Goal: Task Accomplishment & Management: Manage account settings

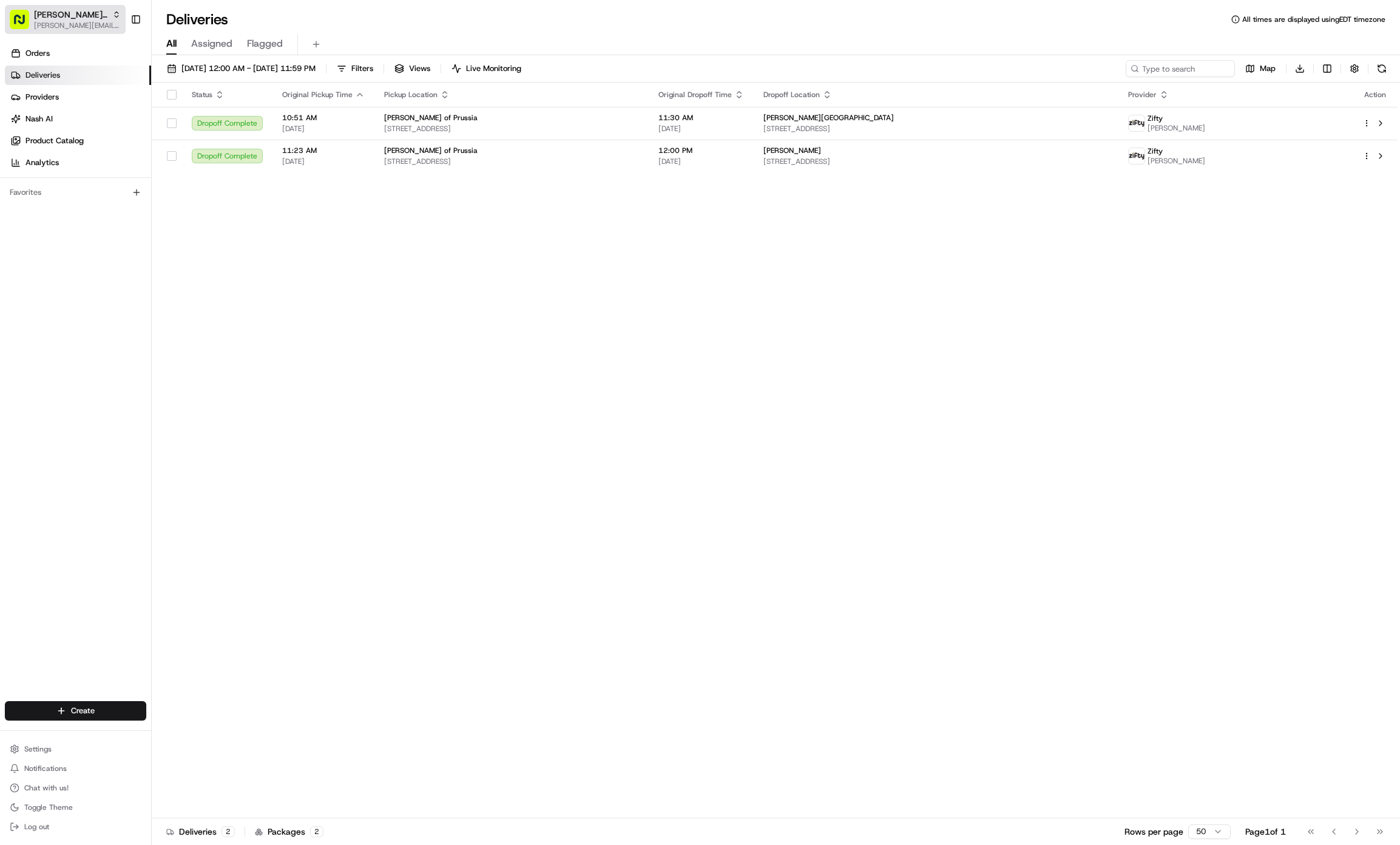
click at [62, 29] on span "[PERSON_NAME][EMAIL_ADDRESS][DOMAIN_NAME]" at bounding box center [77, 26] width 87 height 10
type input "harmon me"
click at [189, 71] on div "[PERSON_NAME][GEOGRAPHIC_DATA]" at bounding box center [218, 63] width 176 height 24
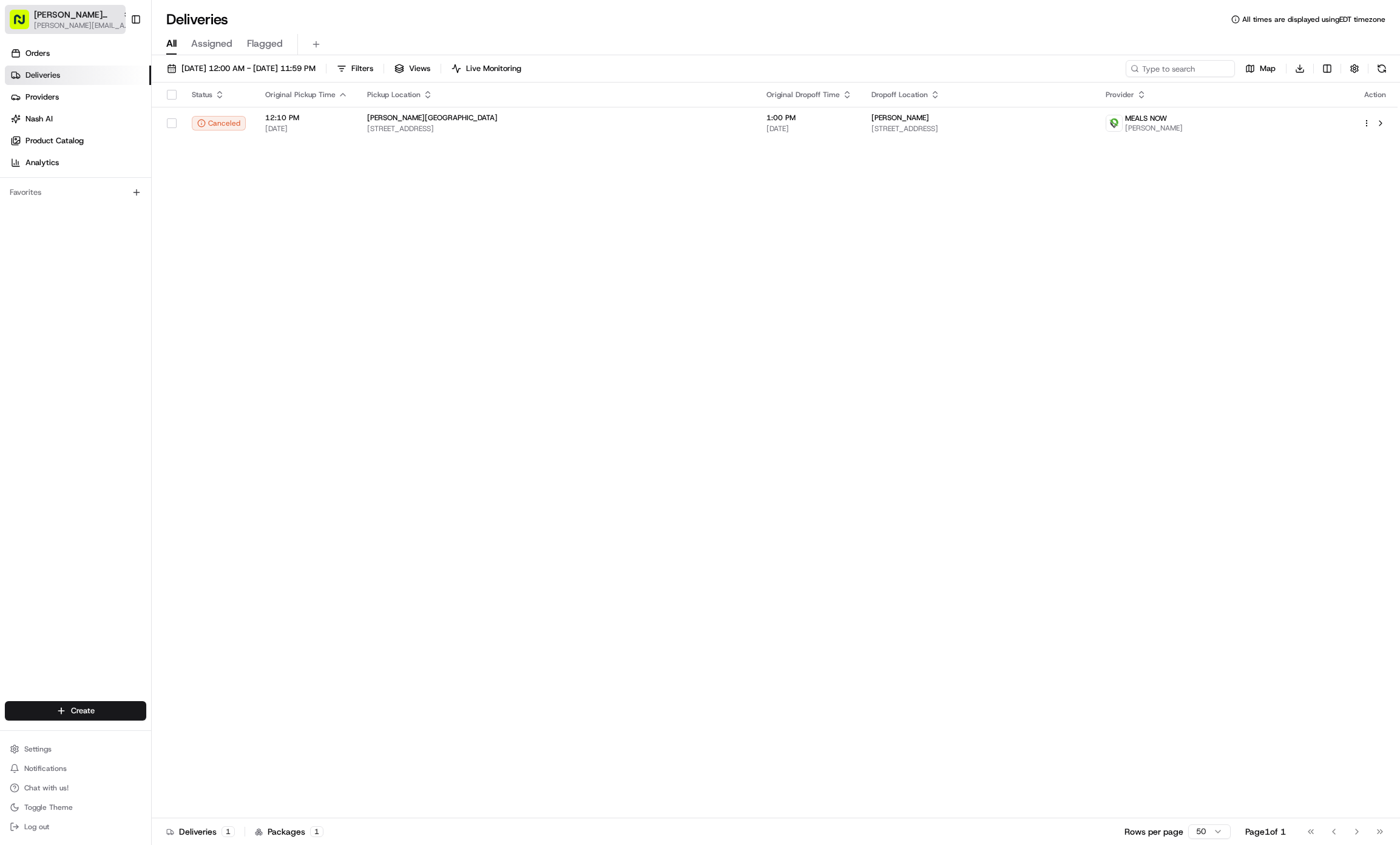
click at [85, 25] on span "[PERSON_NAME][EMAIL_ADDRESS][DOMAIN_NAME]" at bounding box center [82, 26] width 97 height 10
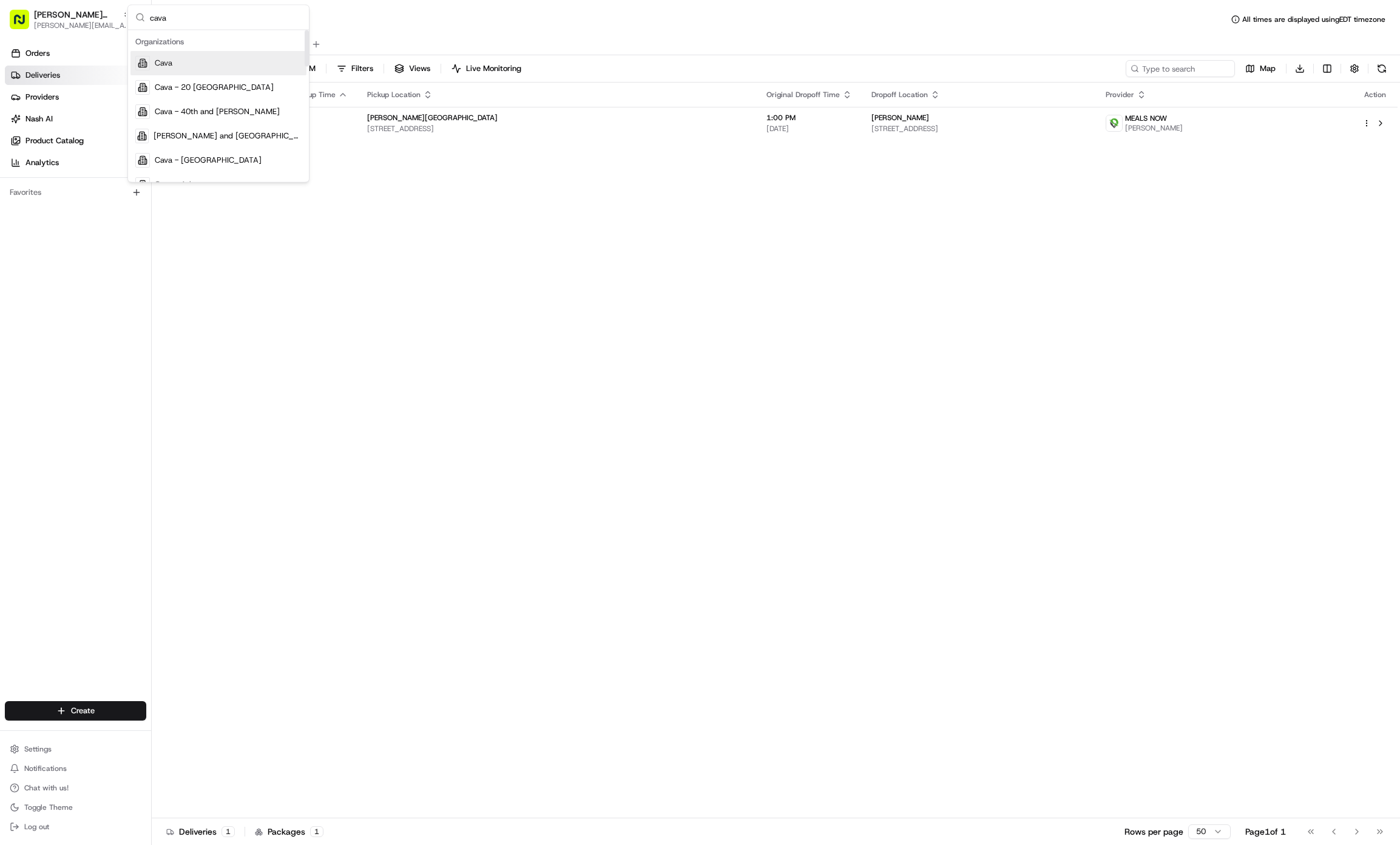
type input "cava"
click at [220, 55] on div "Cava" at bounding box center [218, 63] width 176 height 24
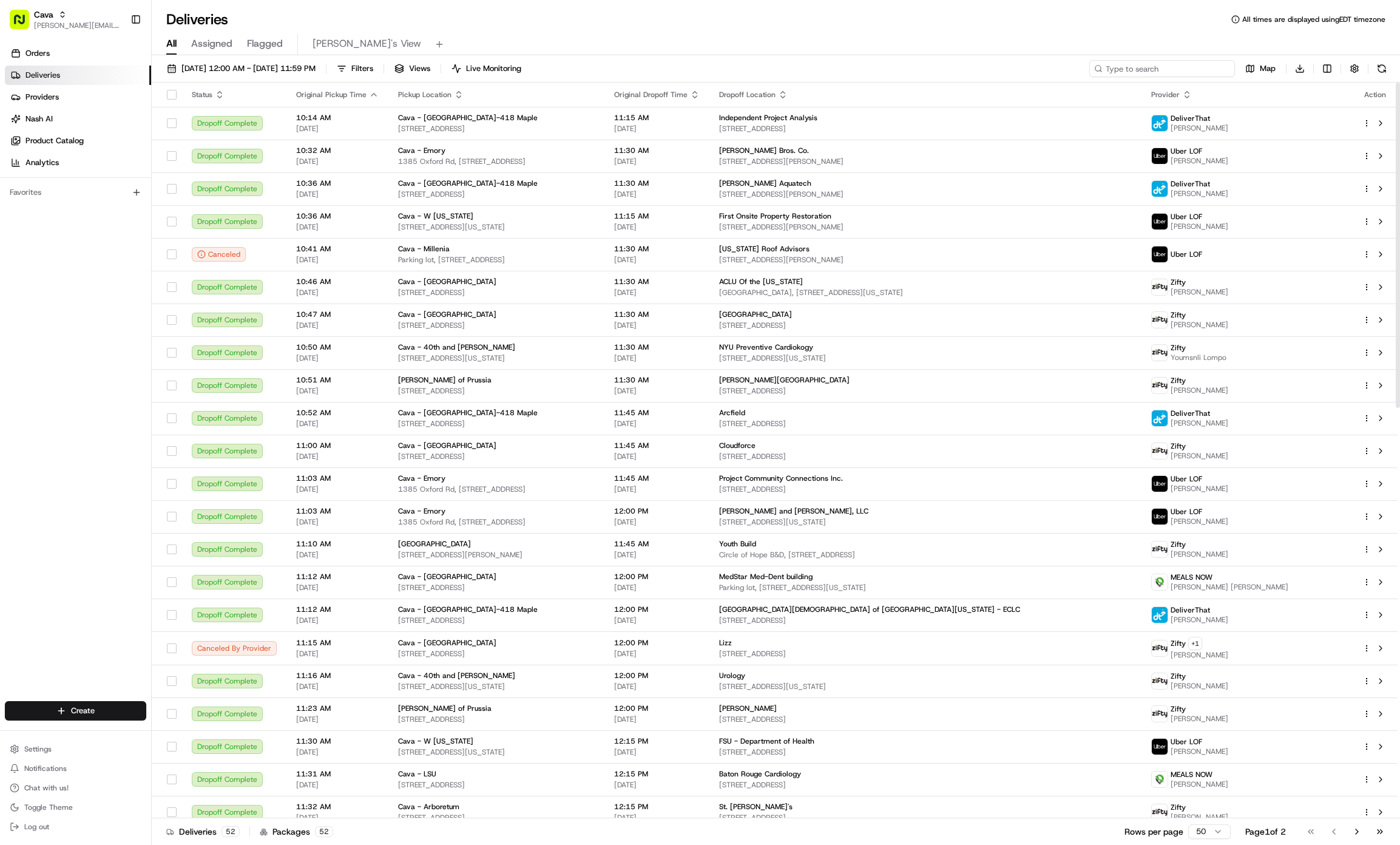
click at [1200, 66] on input at bounding box center [1162, 68] width 145 height 17
paste input "8583820"
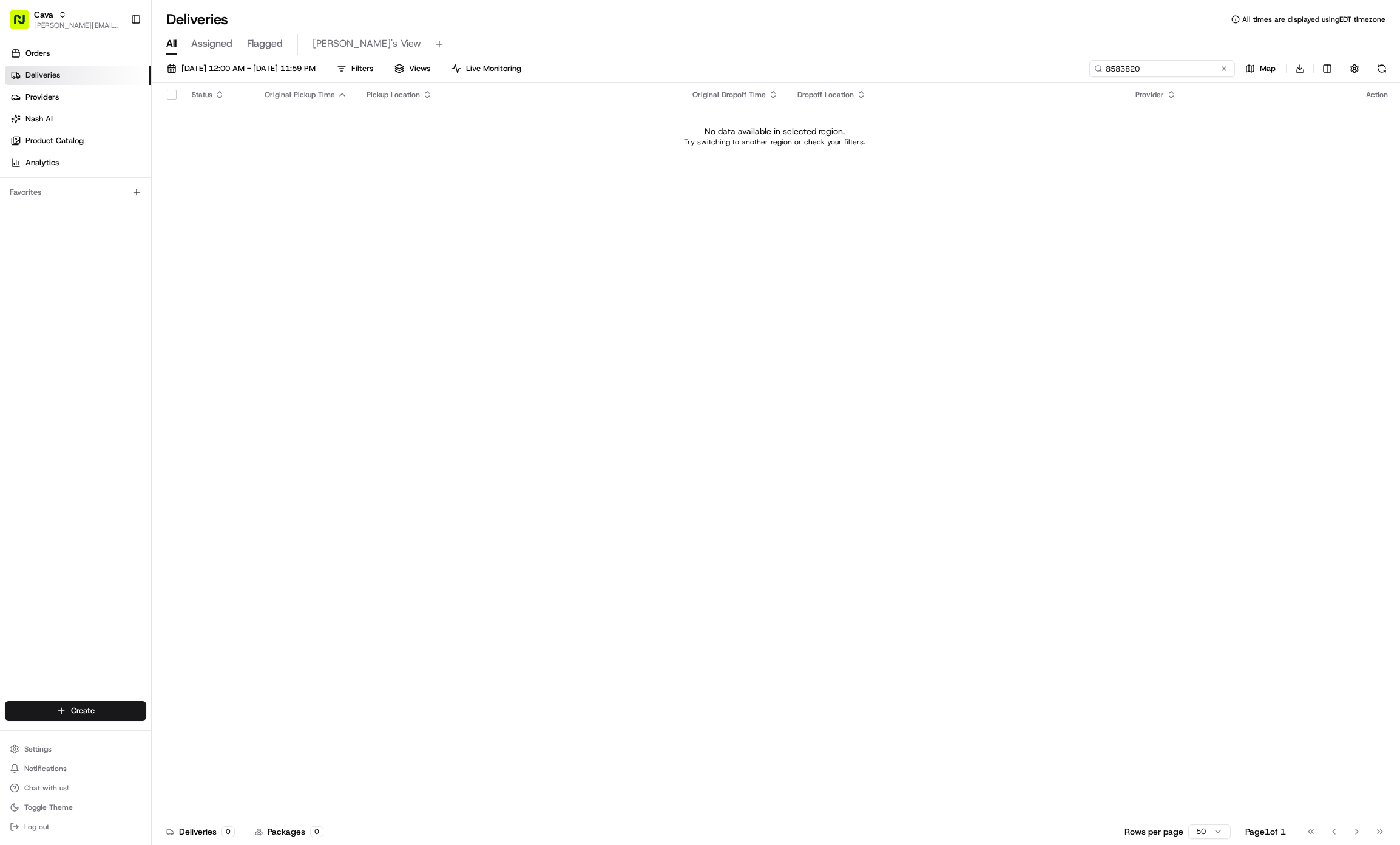
drag, startPoint x: 1142, startPoint y: 66, endPoint x: 1012, endPoint y: 67, distance: 130.0
click at [1014, 67] on div "[DATE] 12:00 AM - [DATE] 11:59 PM Filters Views Live Monitoring 8583820 Map Dow…" at bounding box center [776, 71] width 1248 height 22
paste input "2554"
type input "8582554"
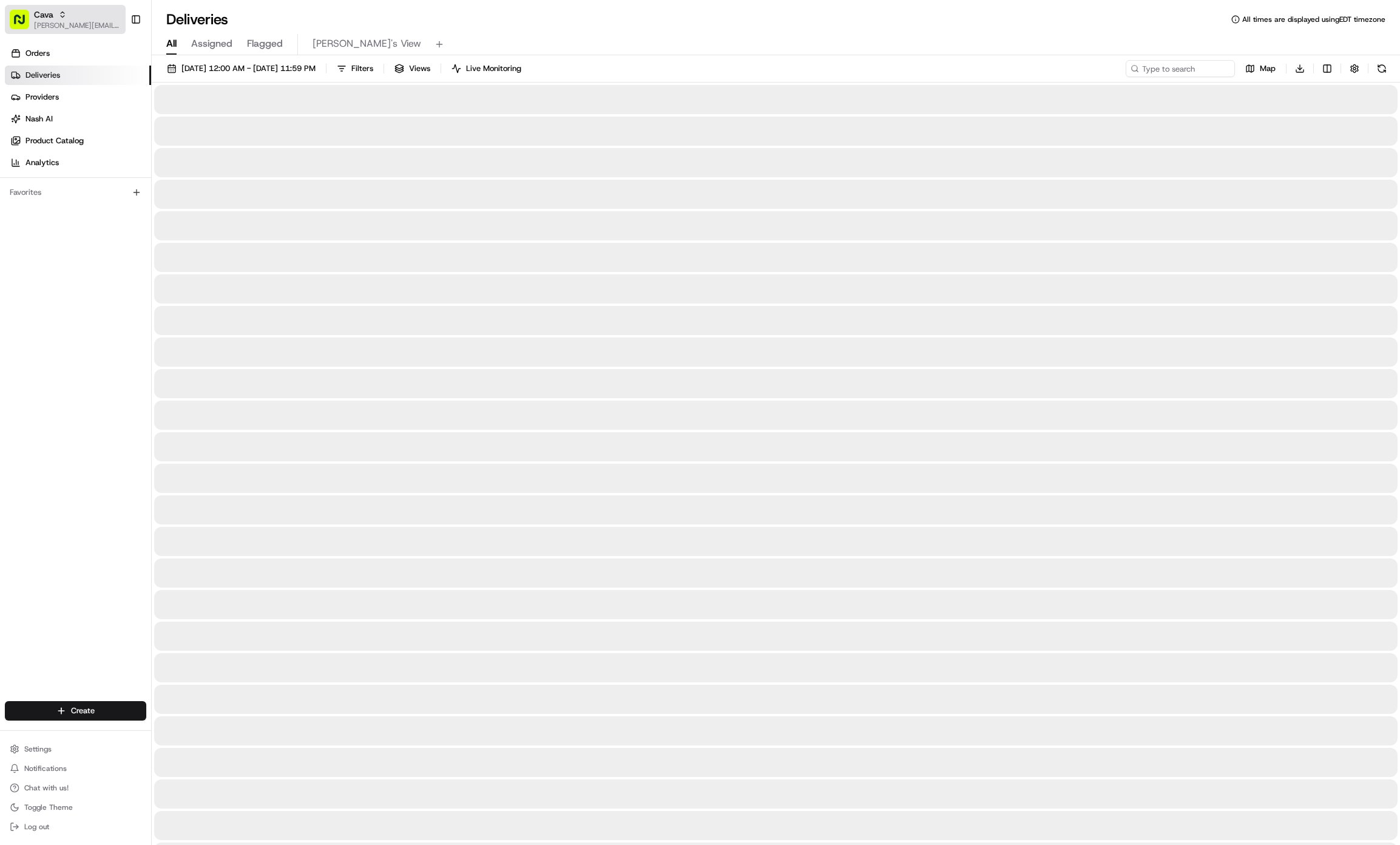
click at [21, 14] on rect "button" at bounding box center [19, 19] width 19 height 19
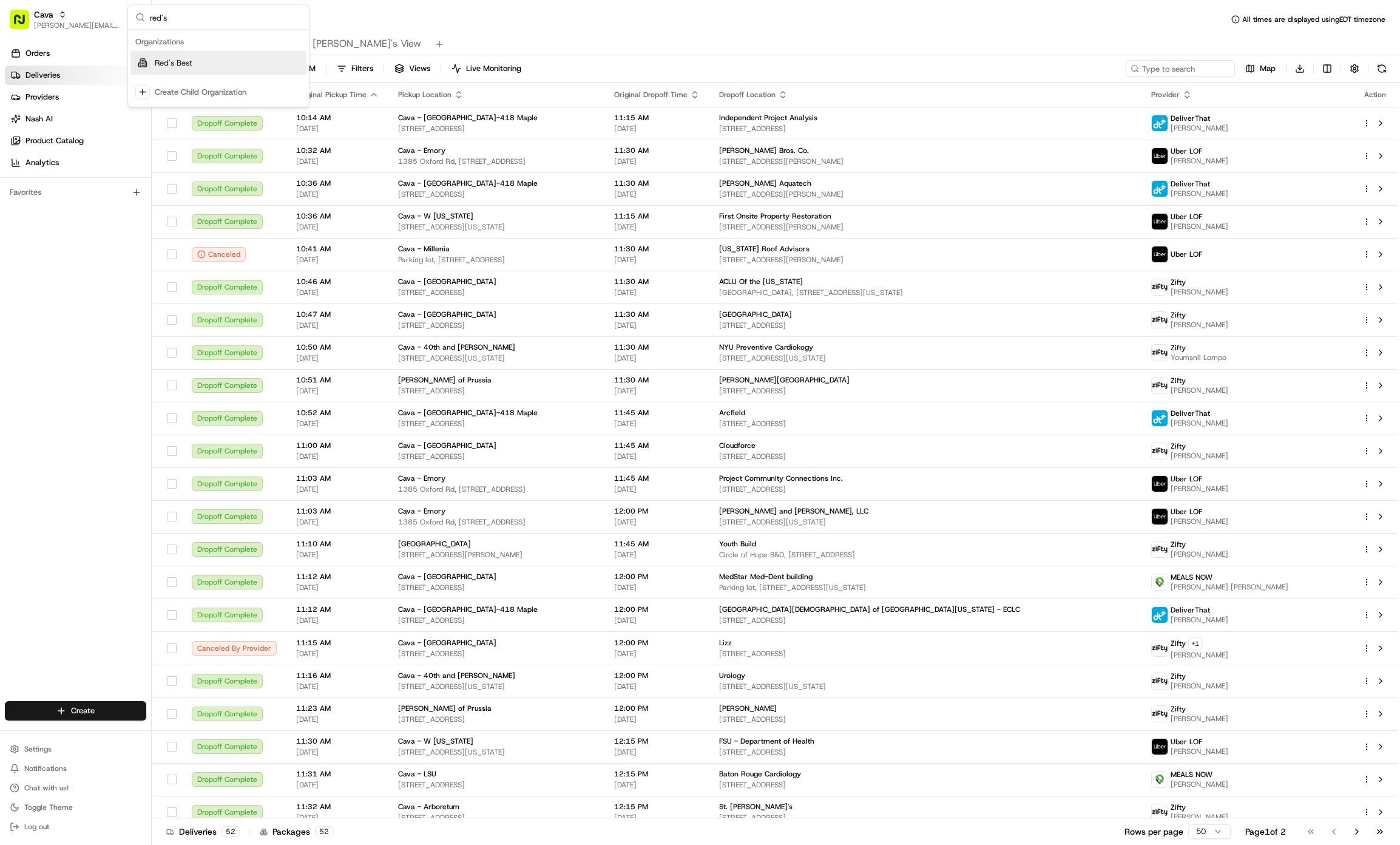
type input "red's"
click at [179, 62] on span "Red's Best" at bounding box center [174, 63] width 37 height 11
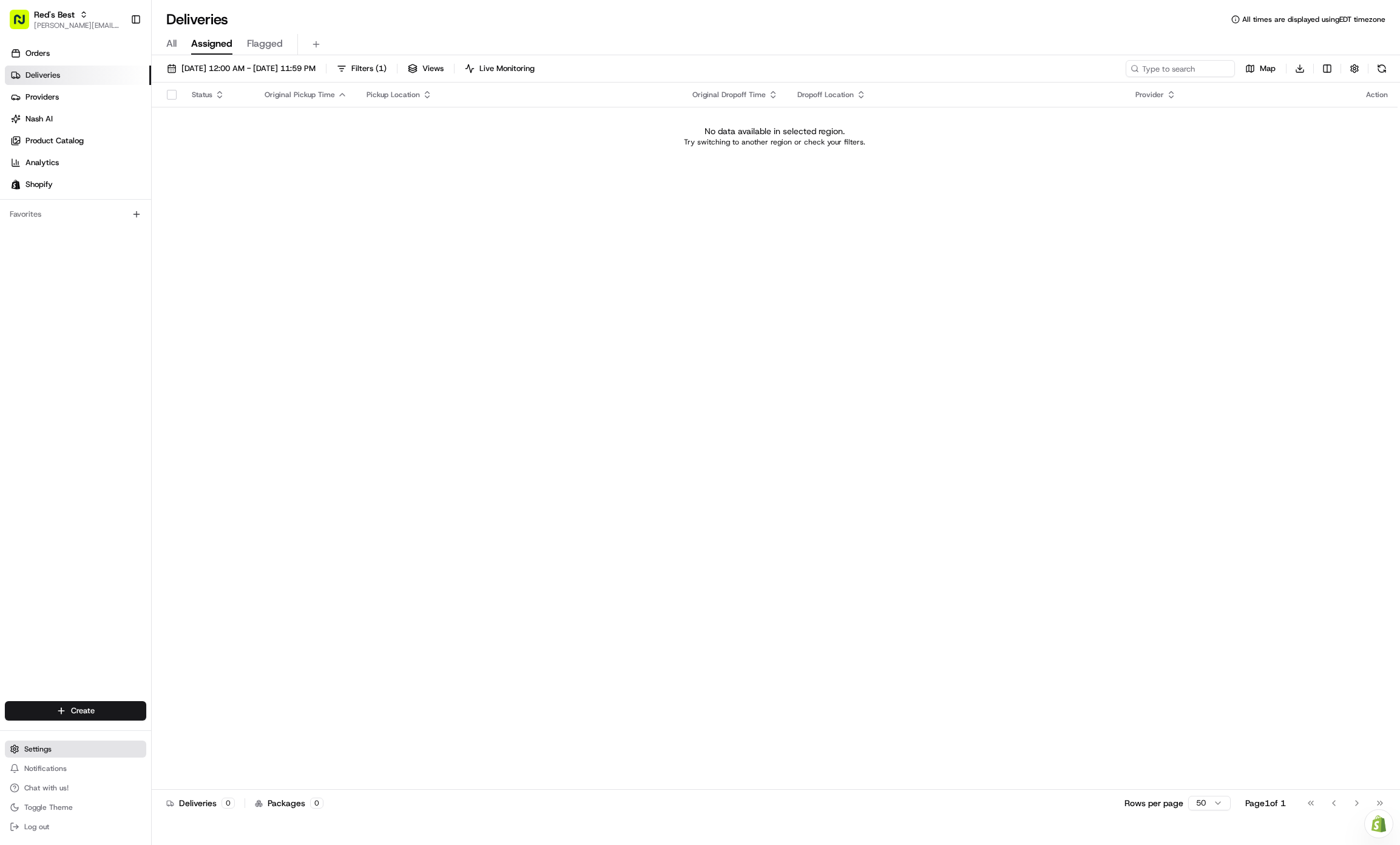
click at [51, 745] on button "Settings" at bounding box center [76, 748] width 142 height 17
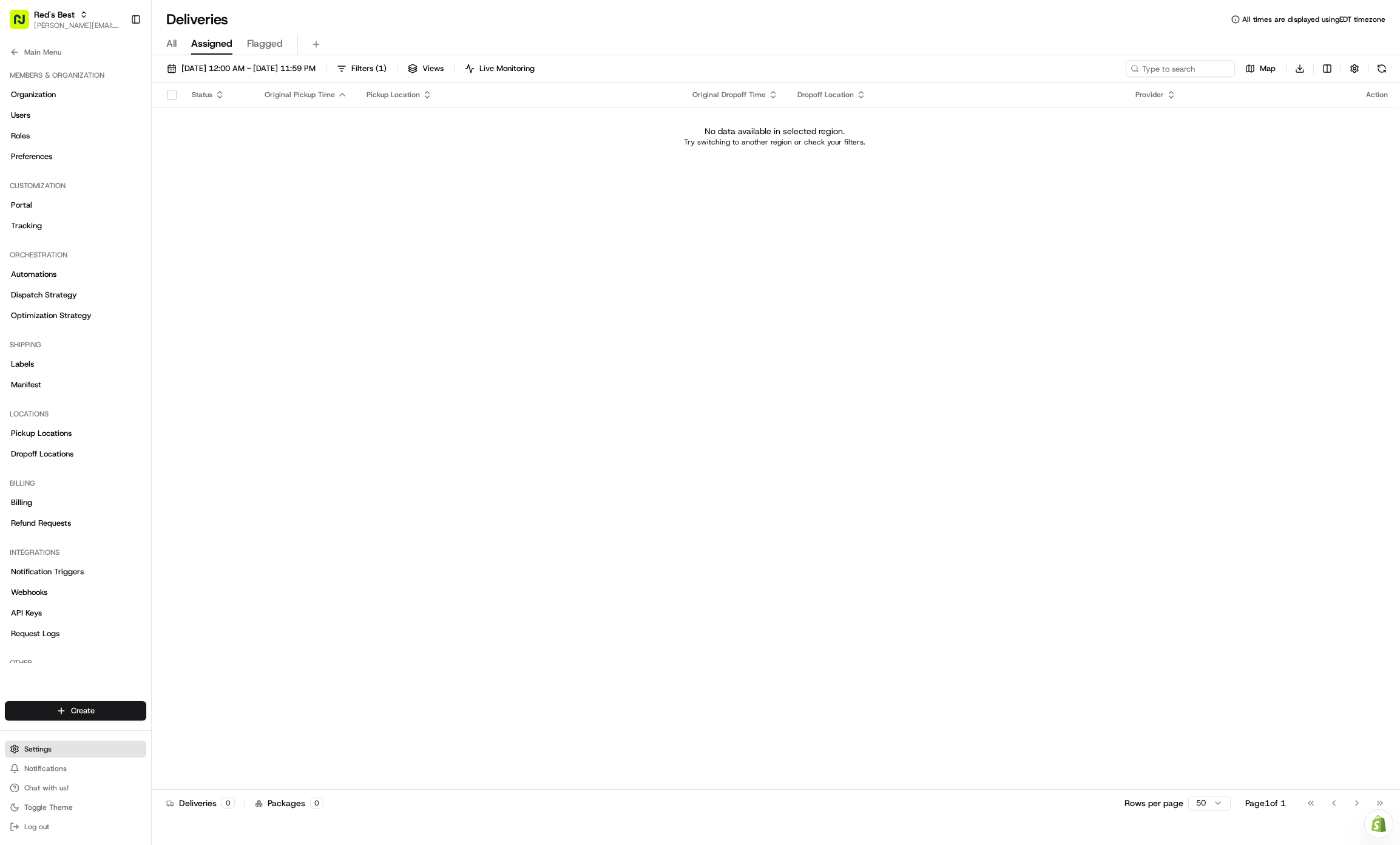
click at [51, 745] on button "Settings" at bounding box center [76, 748] width 142 height 17
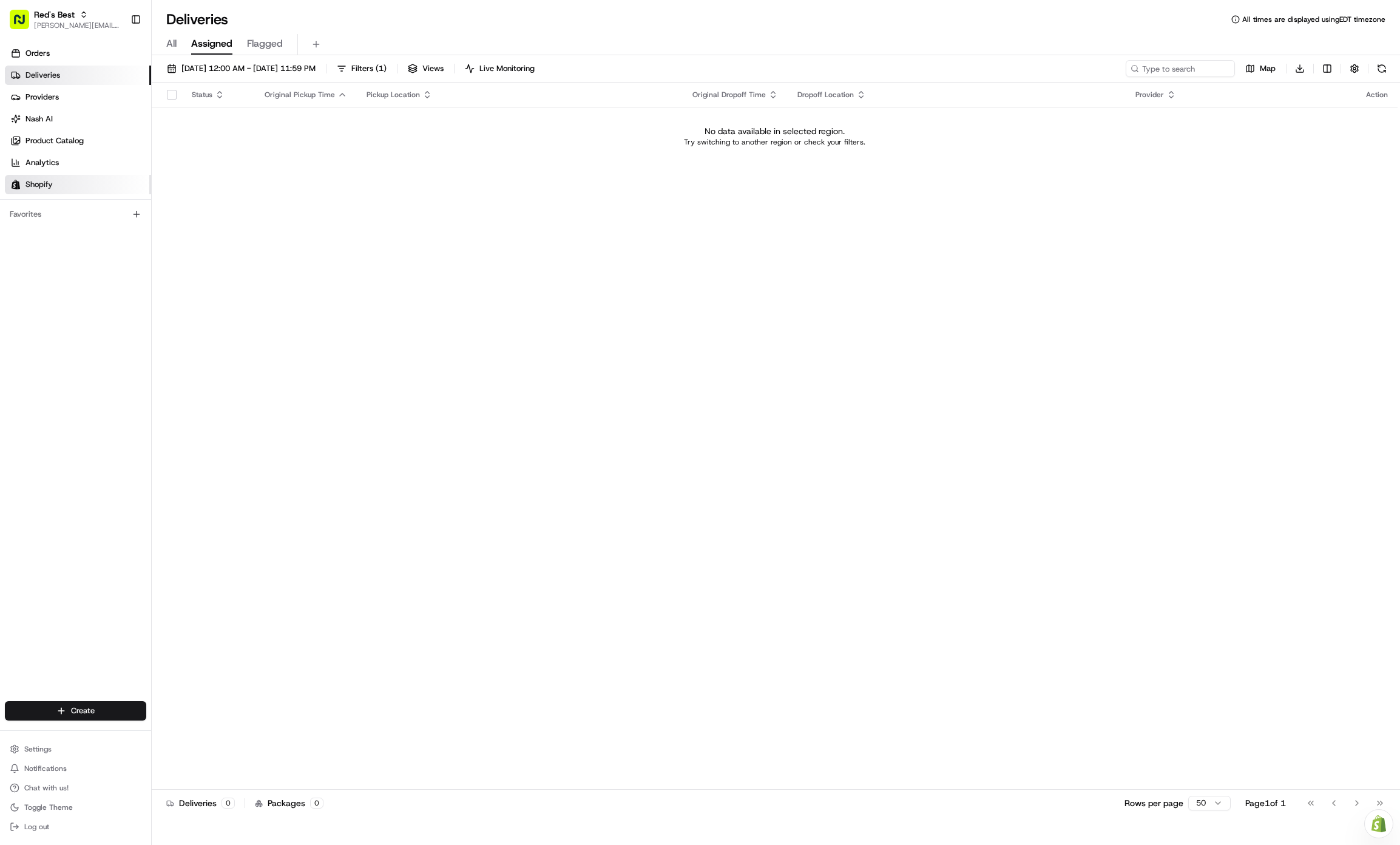
click at [64, 193] on link "Shopify" at bounding box center [78, 184] width 146 height 19
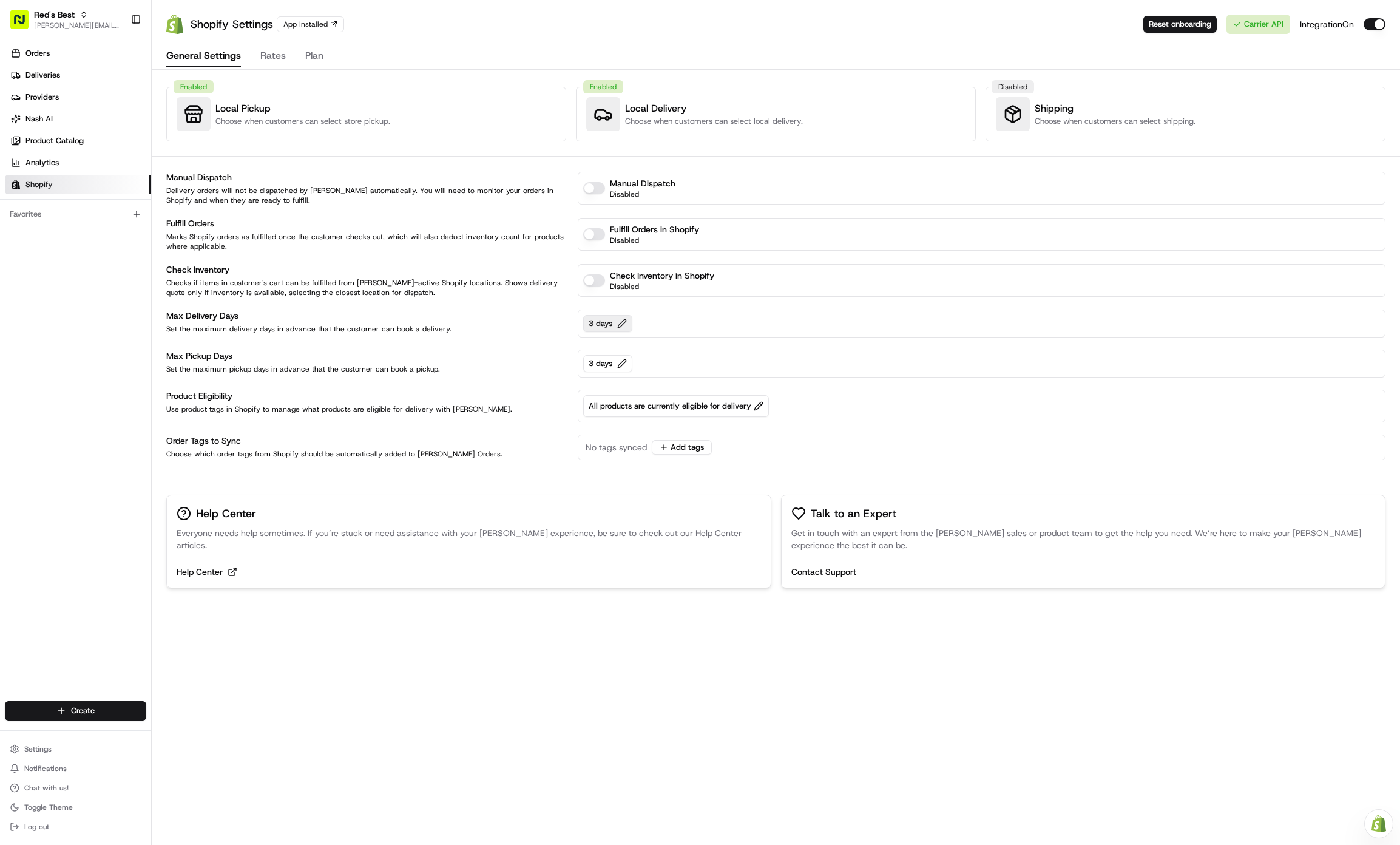
click at [626, 322] on button "3 days" at bounding box center [607, 323] width 49 height 17
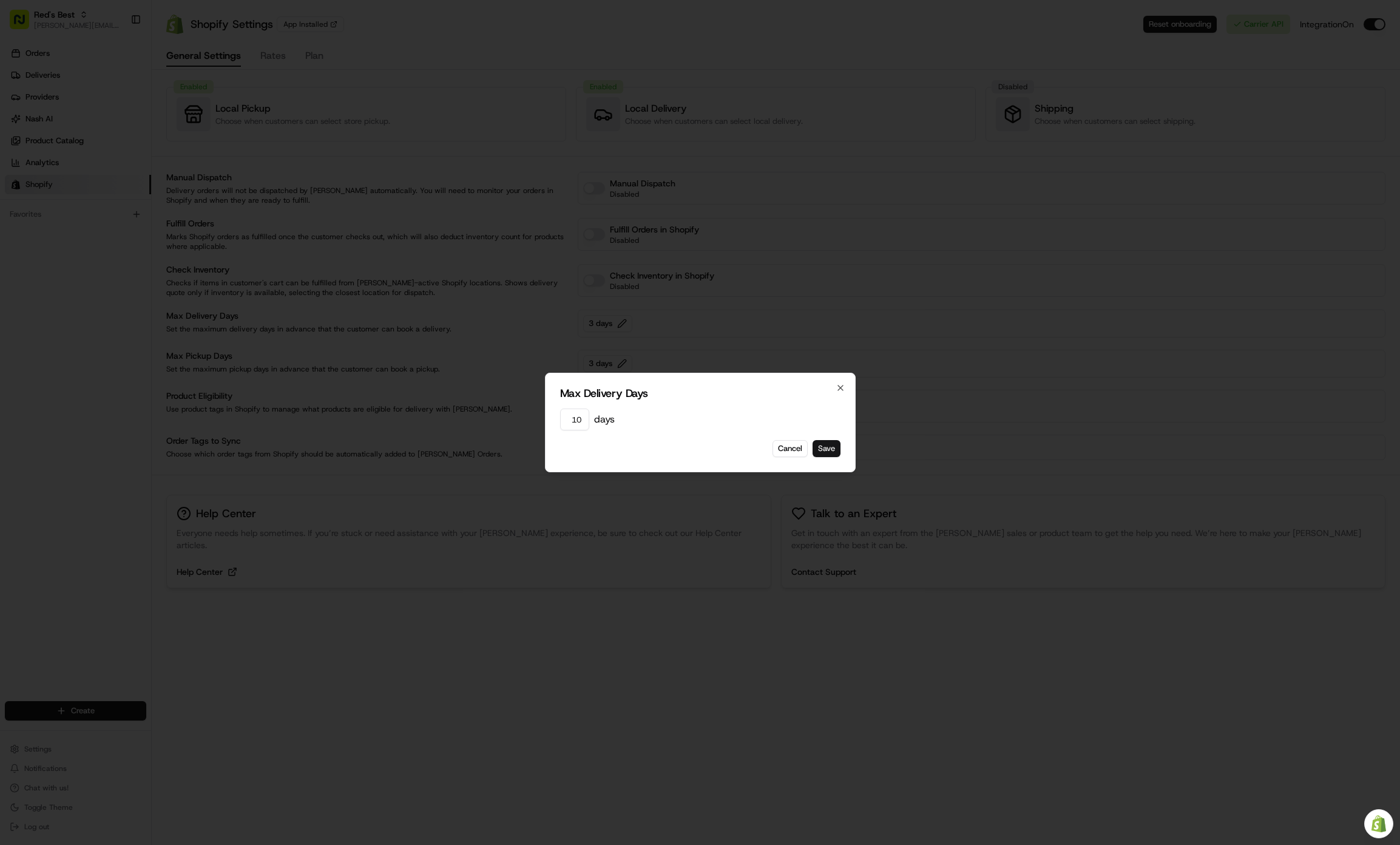
type input "10"
click at [828, 447] on button "Save" at bounding box center [826, 448] width 28 height 17
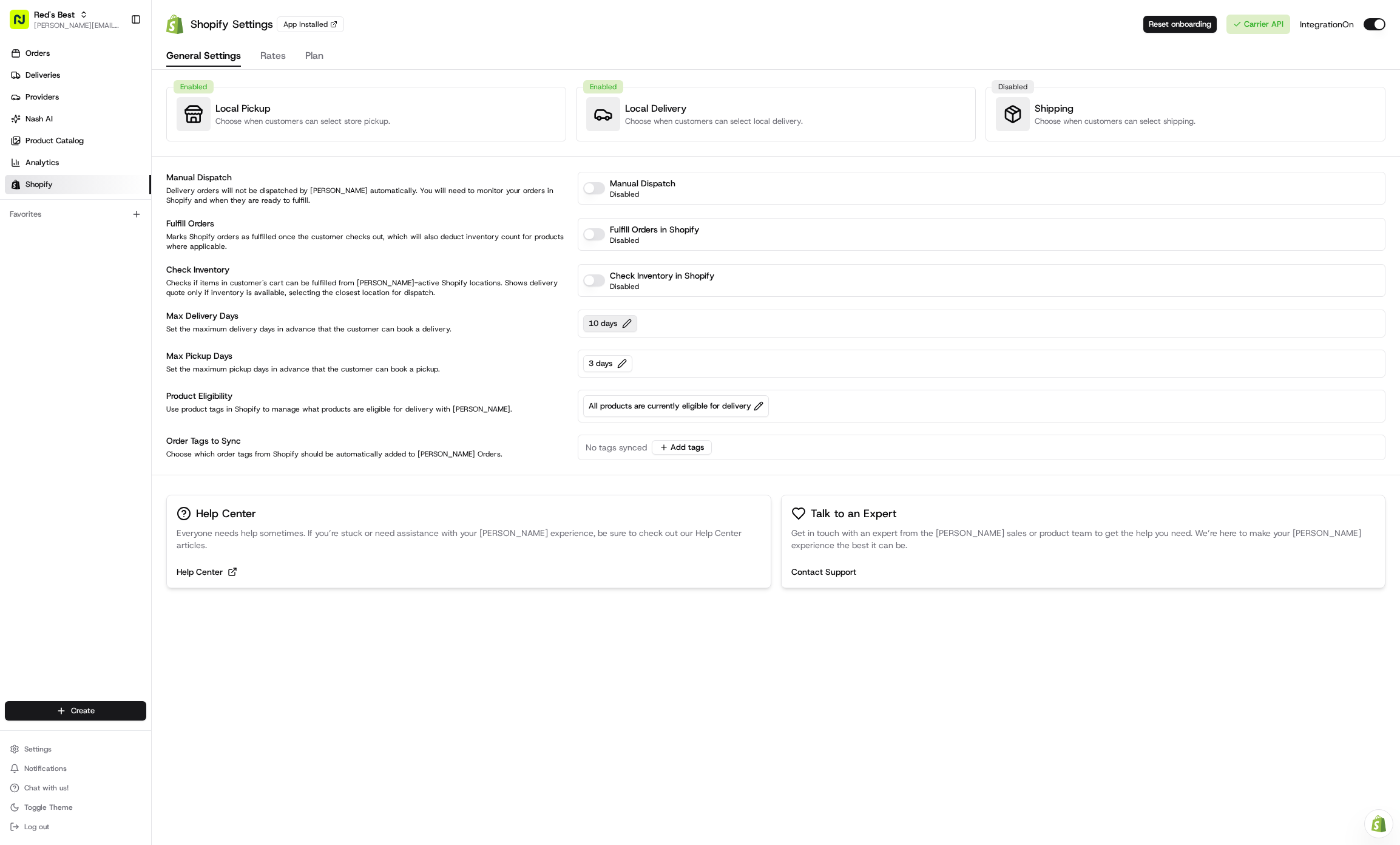
click at [628, 325] on button "10 days" at bounding box center [610, 323] width 54 height 17
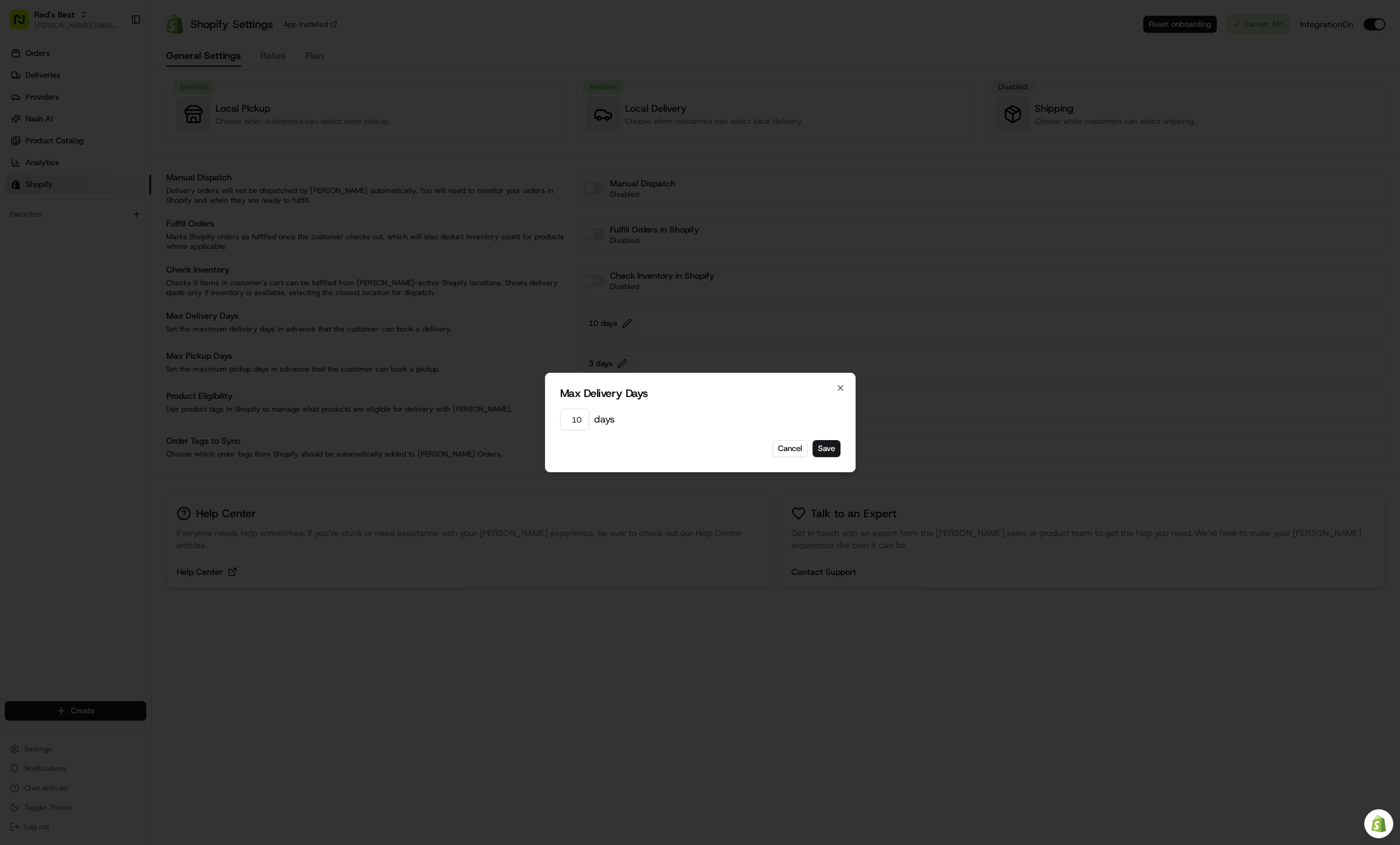
click at [582, 421] on input "10" at bounding box center [574, 419] width 29 height 22
type input "3"
click at [830, 446] on button "Save" at bounding box center [826, 448] width 28 height 17
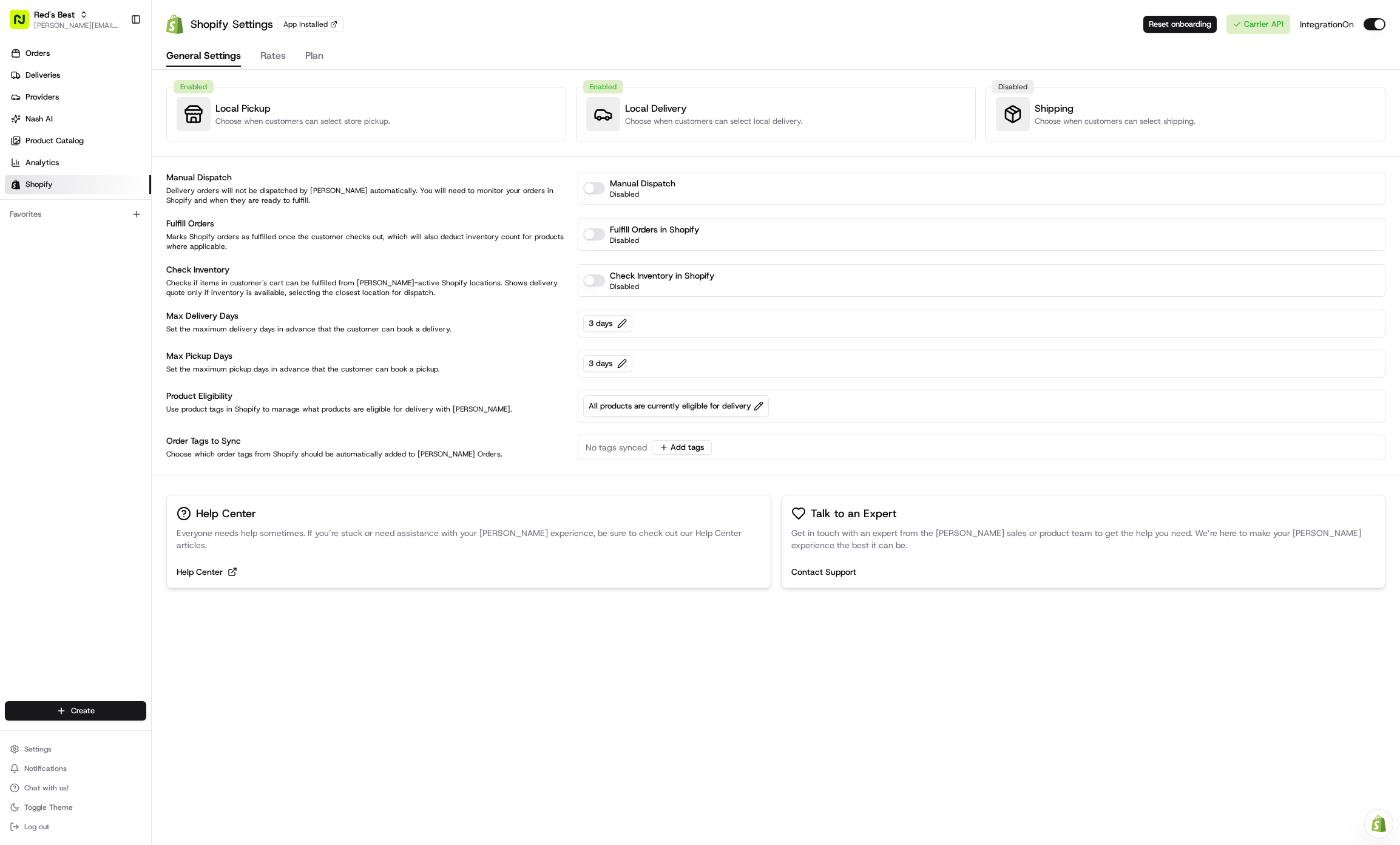
click at [275, 49] on button "Rates" at bounding box center [273, 56] width 26 height 21
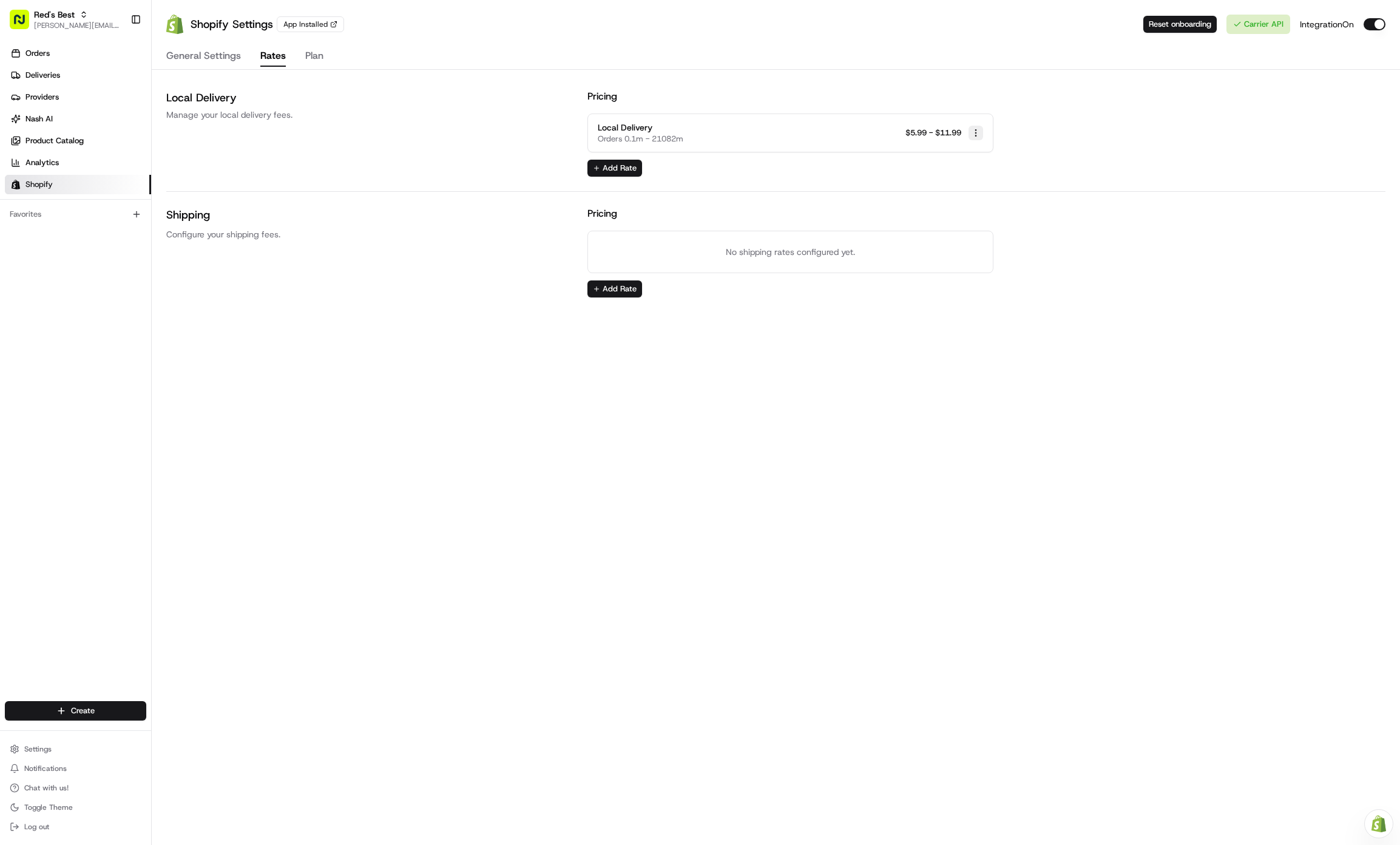
click at [979, 138] on html "Red's Best gabrielle@usenash.com Toggle Sidebar Orders Deliveries Providers Nas…" at bounding box center [700, 422] width 1400 height 845
click at [977, 164] on div "Edit Rate" at bounding box center [976, 155] width 72 height 18
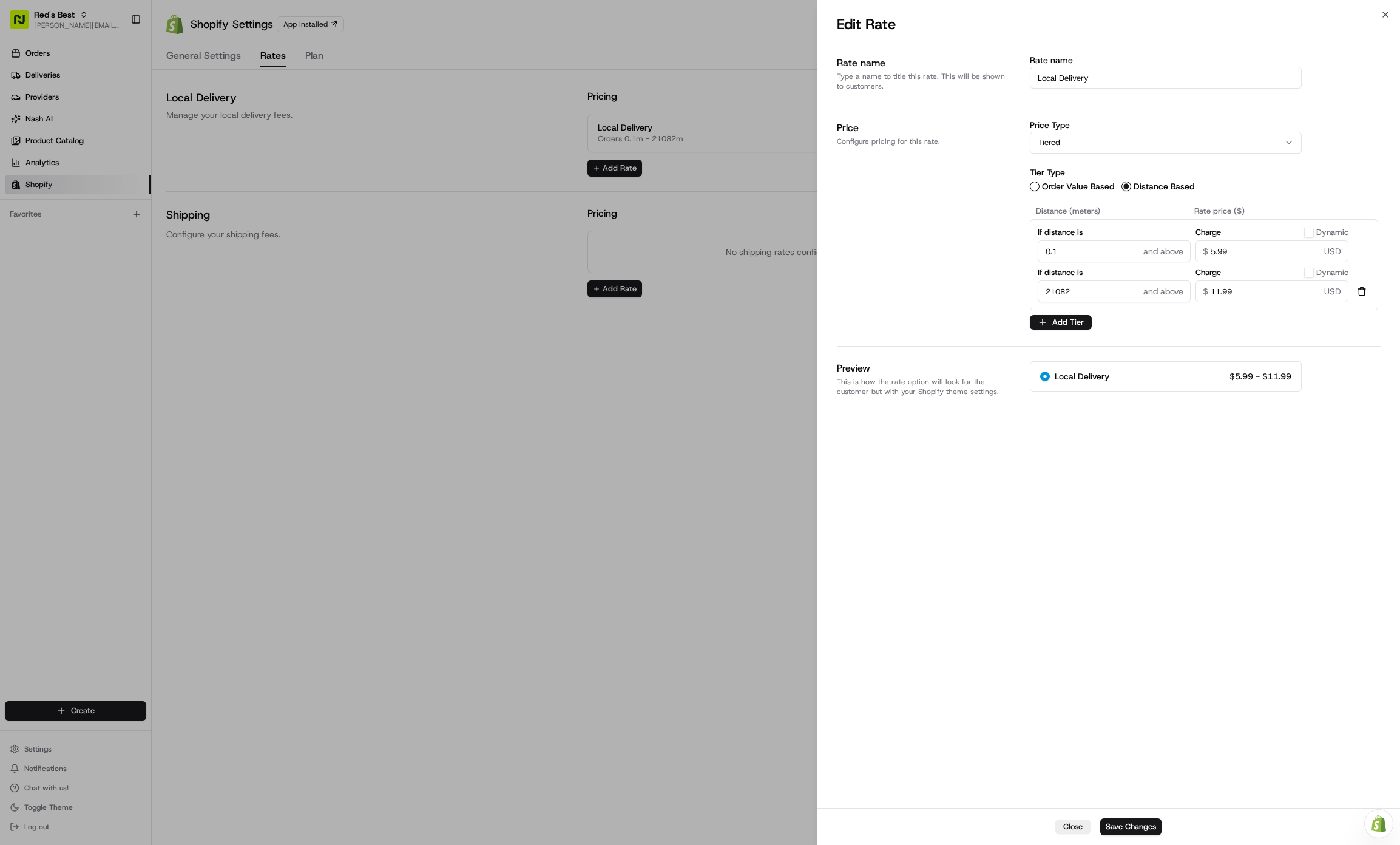
click at [1054, 291] on input "21082" at bounding box center [1114, 291] width 153 height 22
